Goal: Task Accomplishment & Management: Manage account settings

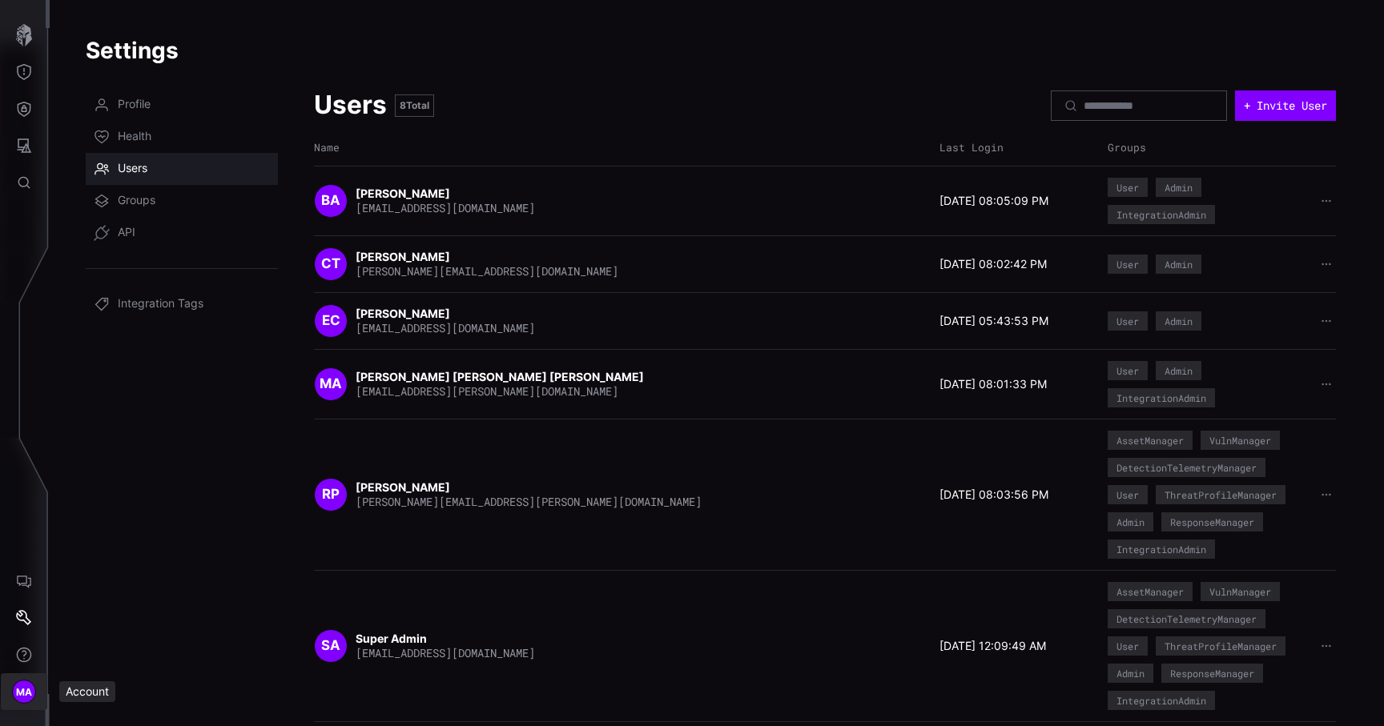
click at [17, 698] on span "MA" at bounding box center [24, 692] width 17 height 17
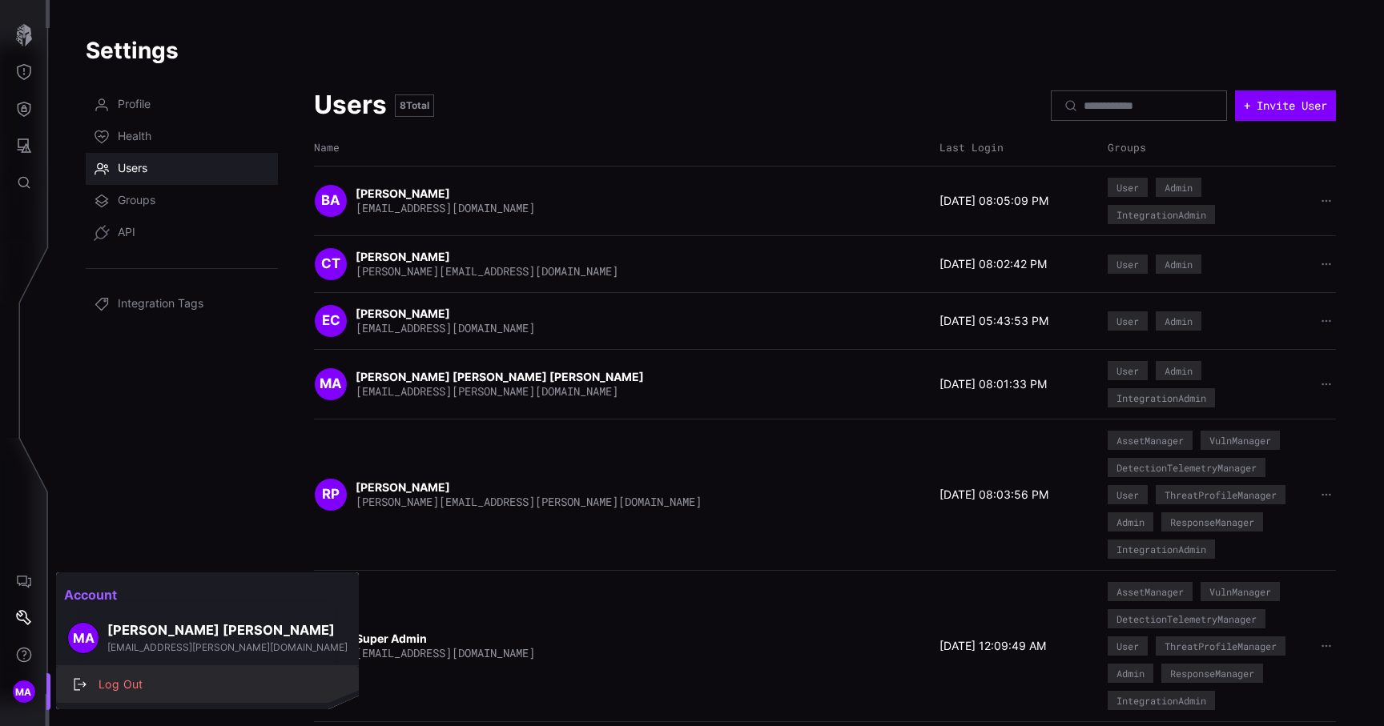
click at [98, 687] on div "Log Out" at bounding box center [215, 685] width 251 height 20
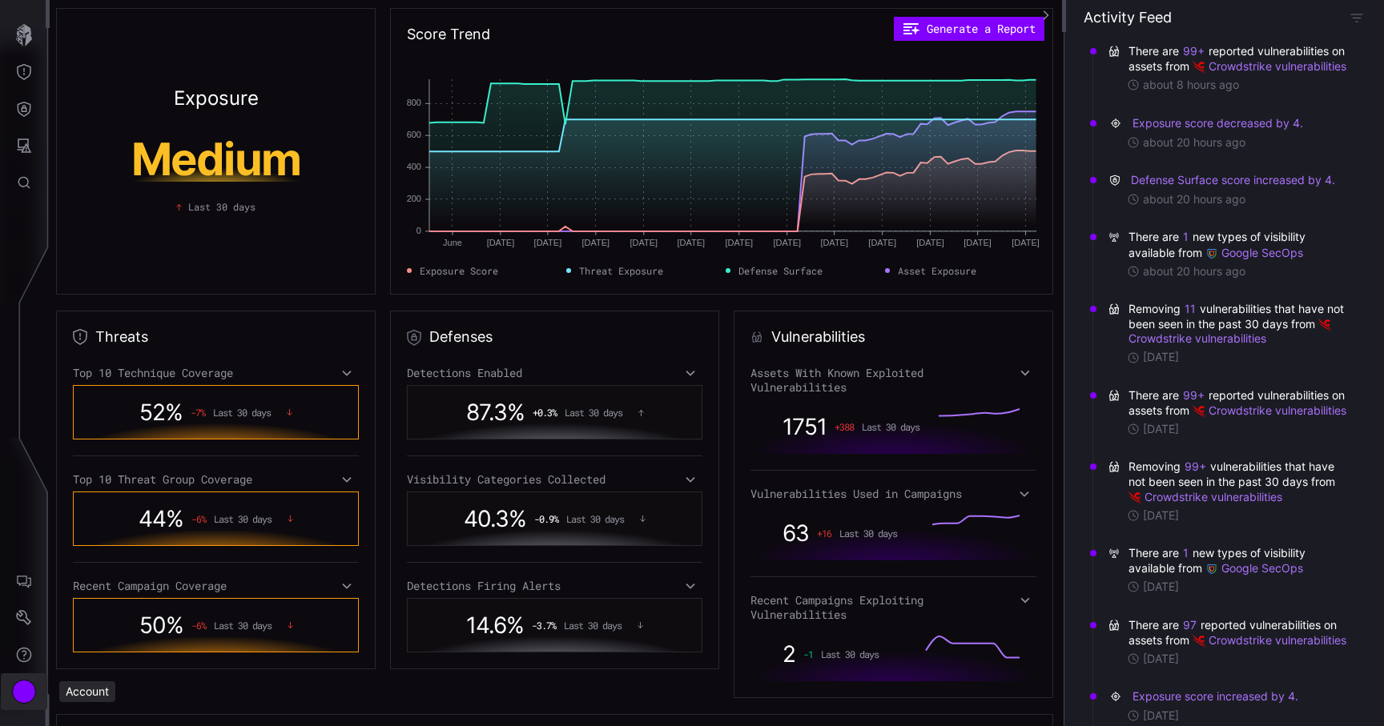
click at [31, 697] on div "Account" at bounding box center [24, 692] width 24 height 24
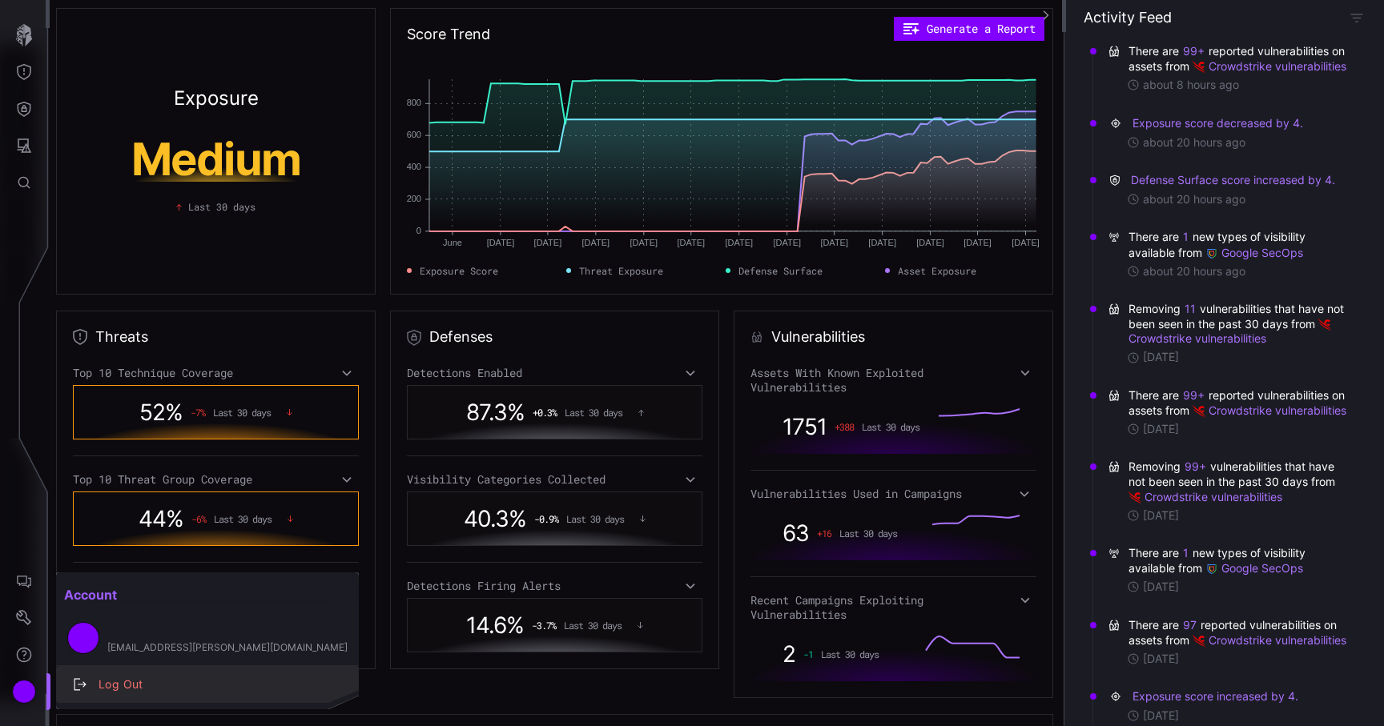
click at [142, 674] on div "Log Out" at bounding box center [207, 685] width 290 height 22
